Goal: Communication & Community: Answer question/provide support

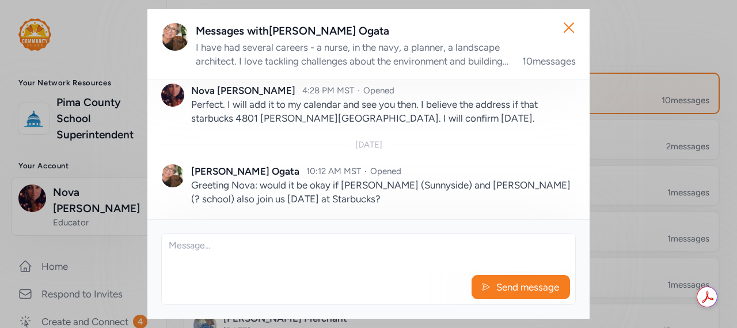
scroll to position [940, 0]
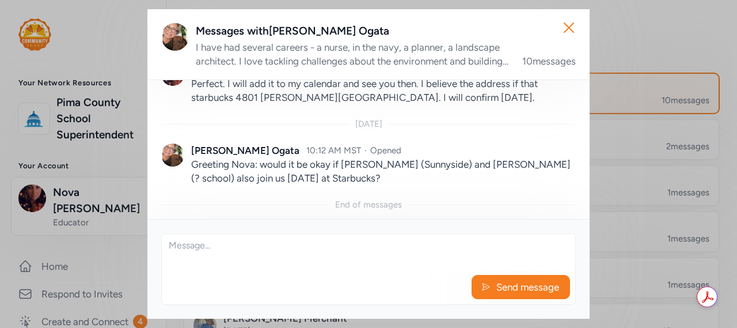
click at [291, 256] on textarea at bounding box center [368, 252] width 413 height 37
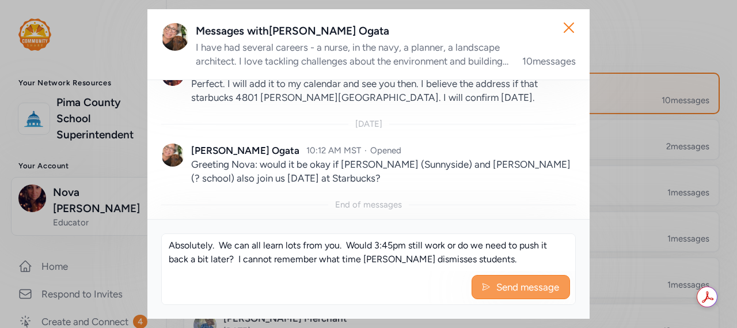
type textarea "Absolutely. We can all learn lots from you. Would 3:45pm still work or do we ne…"
click at [507, 294] on button "Send message" at bounding box center [520, 287] width 98 height 24
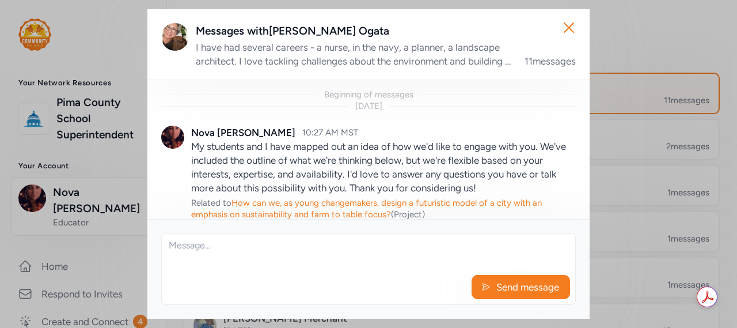
scroll to position [1009, 0]
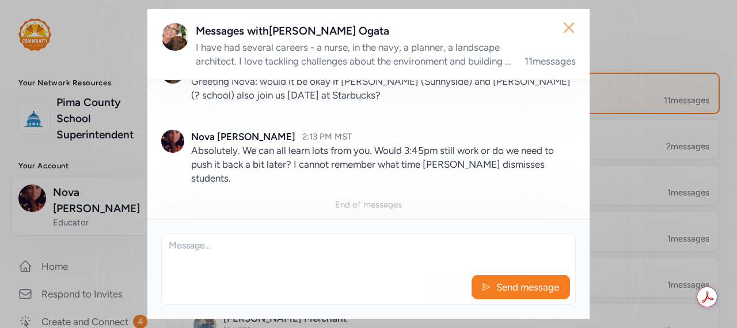
click at [566, 26] on icon "button" at bounding box center [569, 27] width 18 height 18
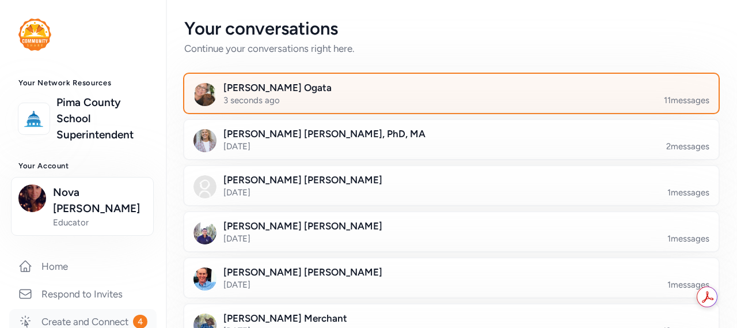
click at [71, 313] on link "Create and Connect 4" at bounding box center [82, 321] width 147 height 25
